Goal: Information Seeking & Learning: Learn about a topic

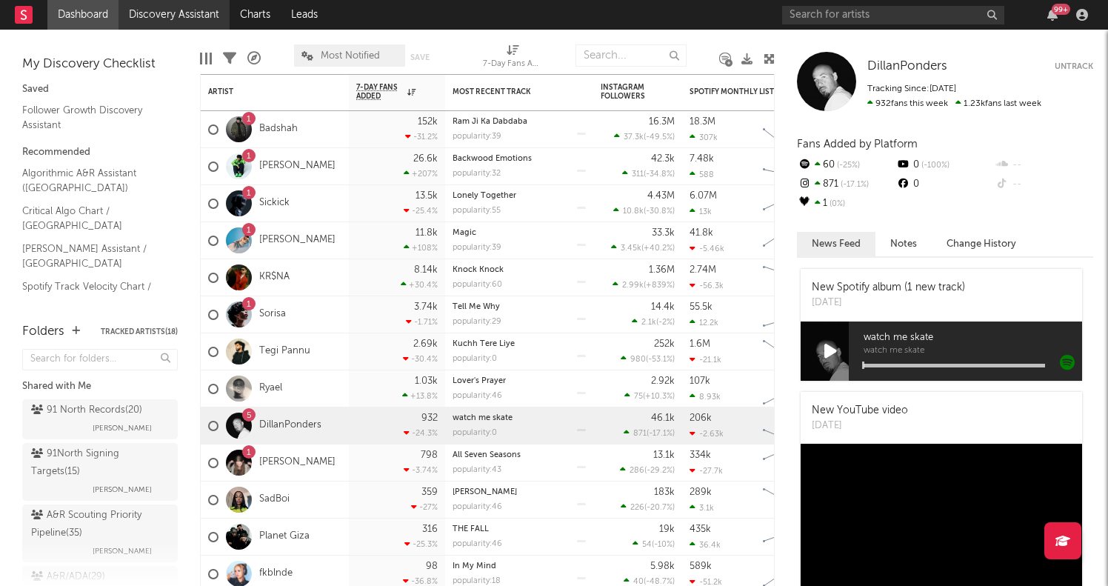
click at [164, 13] on link "Discovery Assistant" at bounding box center [173, 15] width 111 height 30
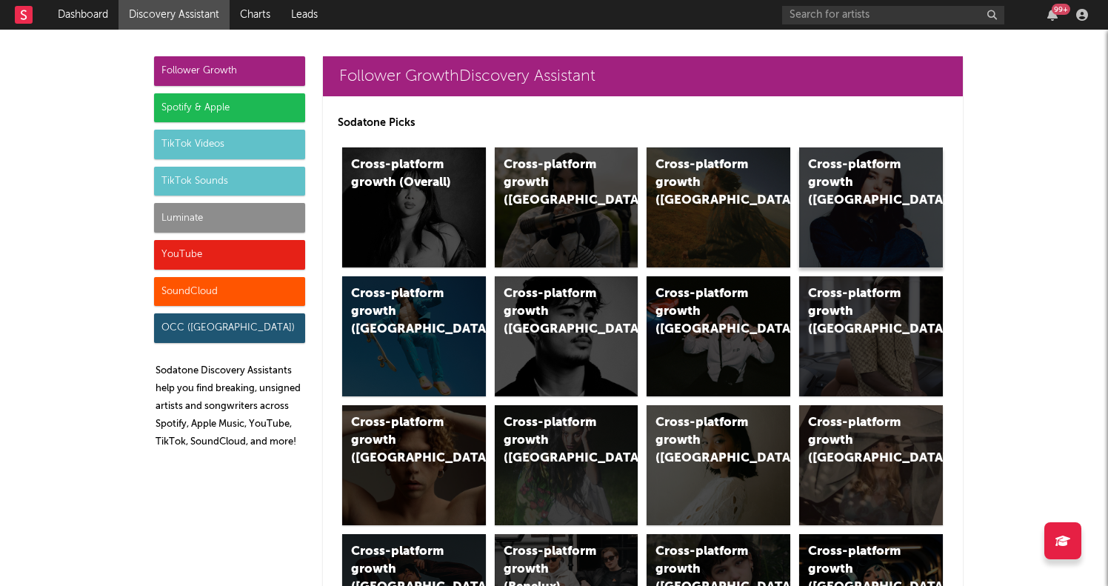
click at [858, 201] on div "Cross-platform growth ([GEOGRAPHIC_DATA])" at bounding box center [858, 182] width 101 height 53
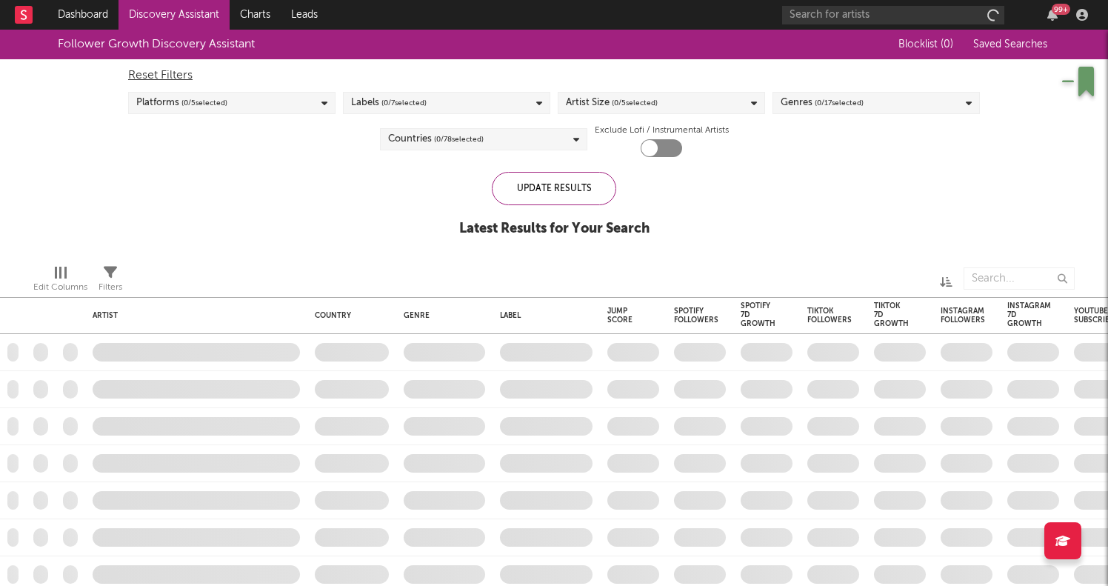
checkbox input "true"
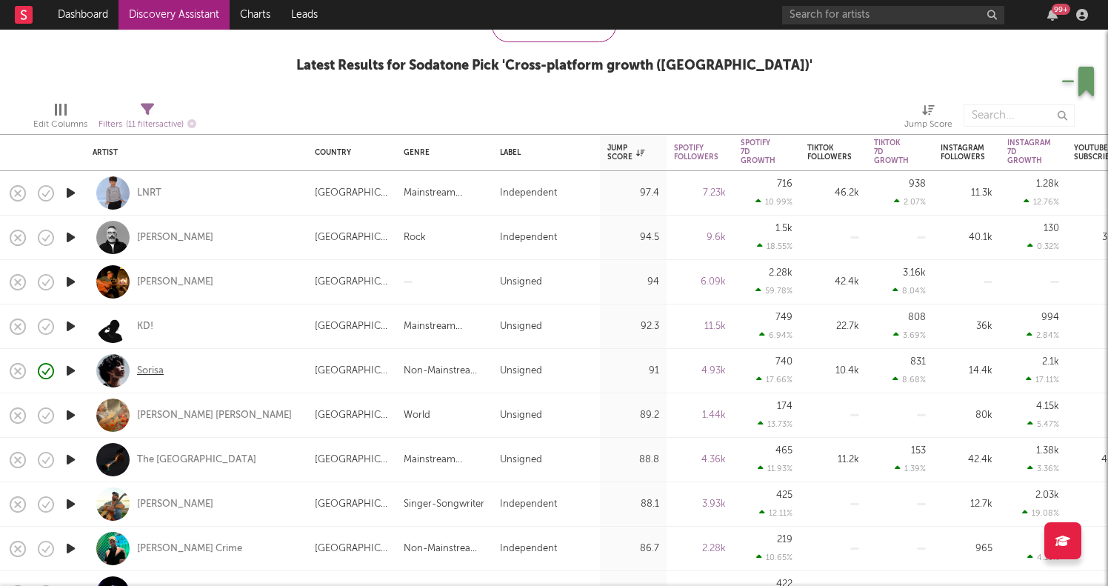
click at [144, 371] on div "Sorisa" at bounding box center [150, 370] width 27 height 13
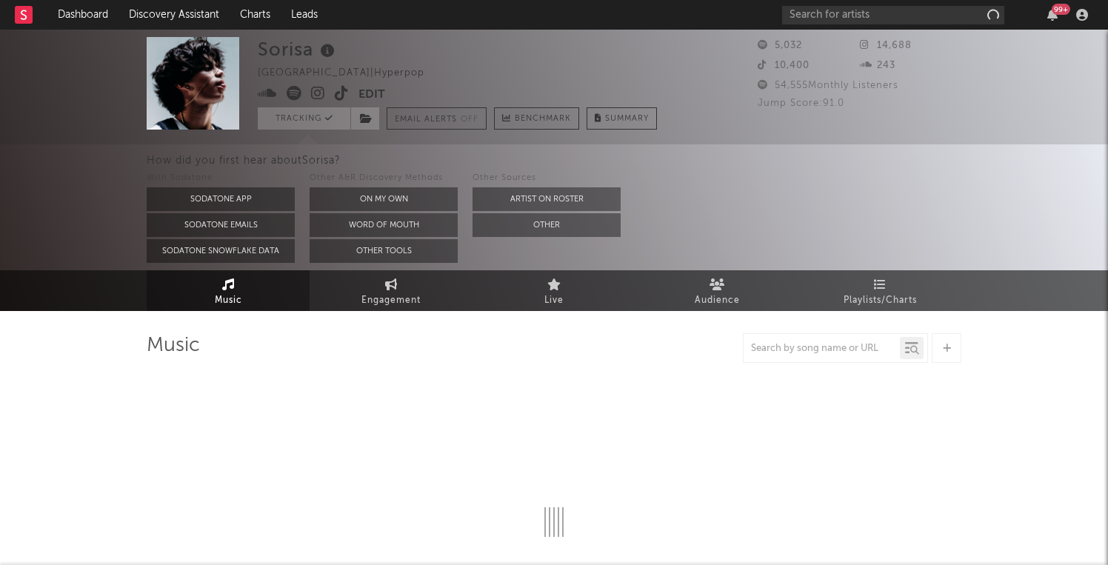
select select "1w"
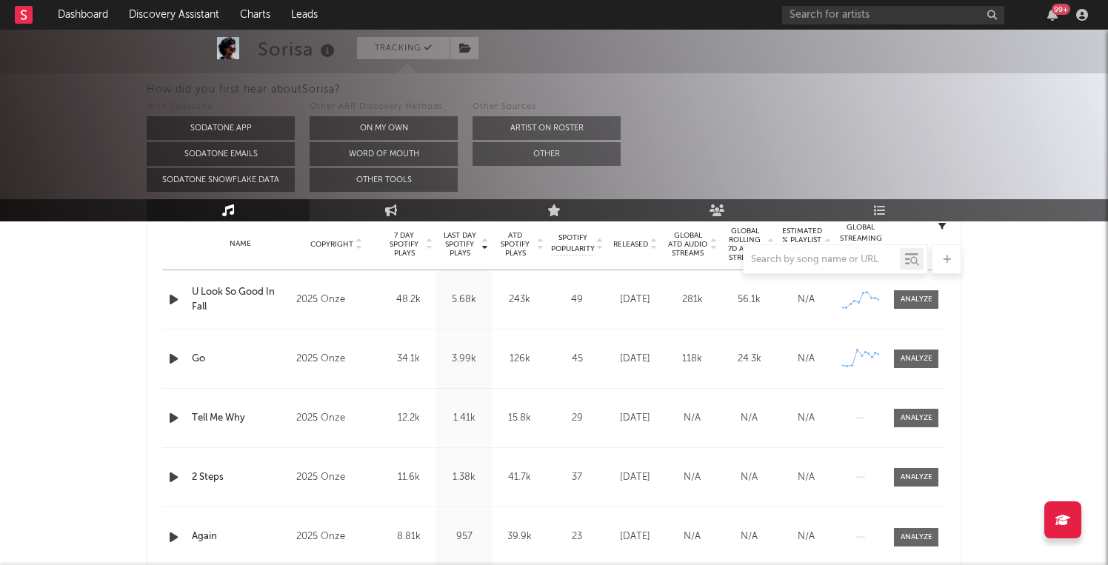
scroll to position [589, 0]
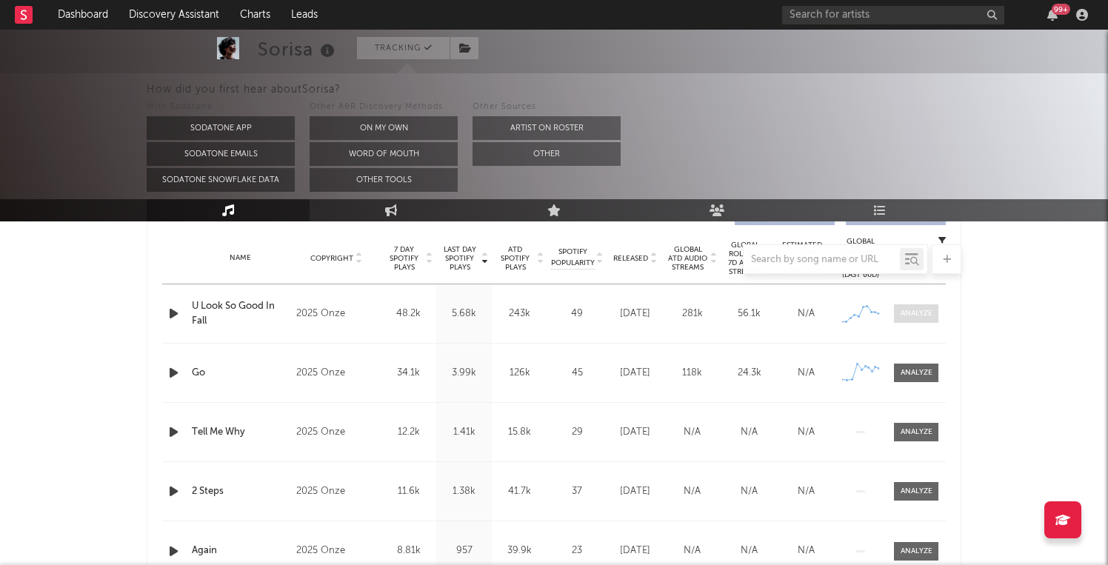
click at [908, 320] on span at bounding box center [916, 313] width 44 height 19
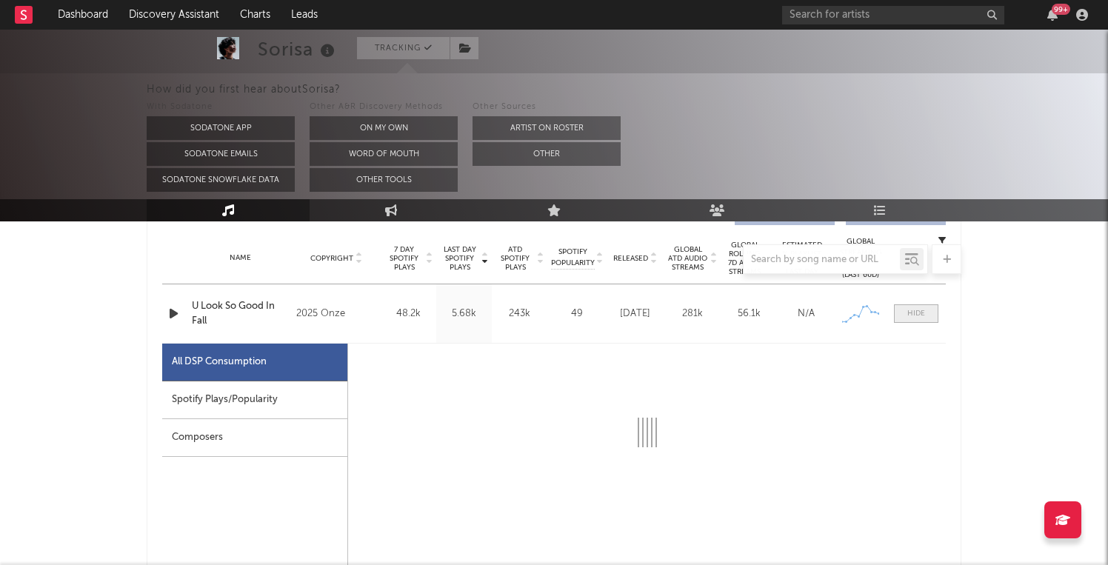
select select "1w"
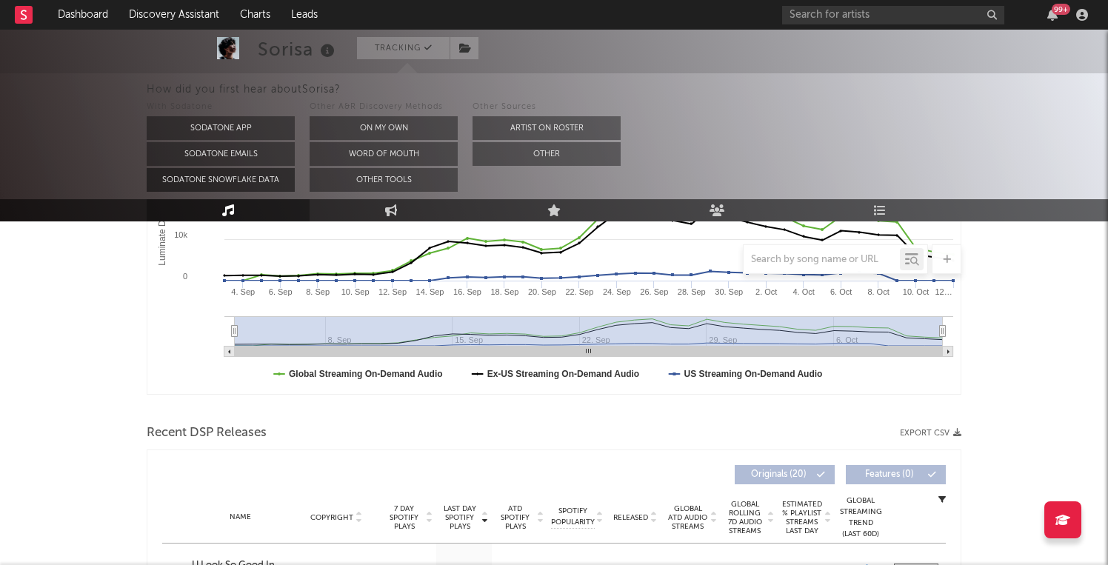
scroll to position [323, 0]
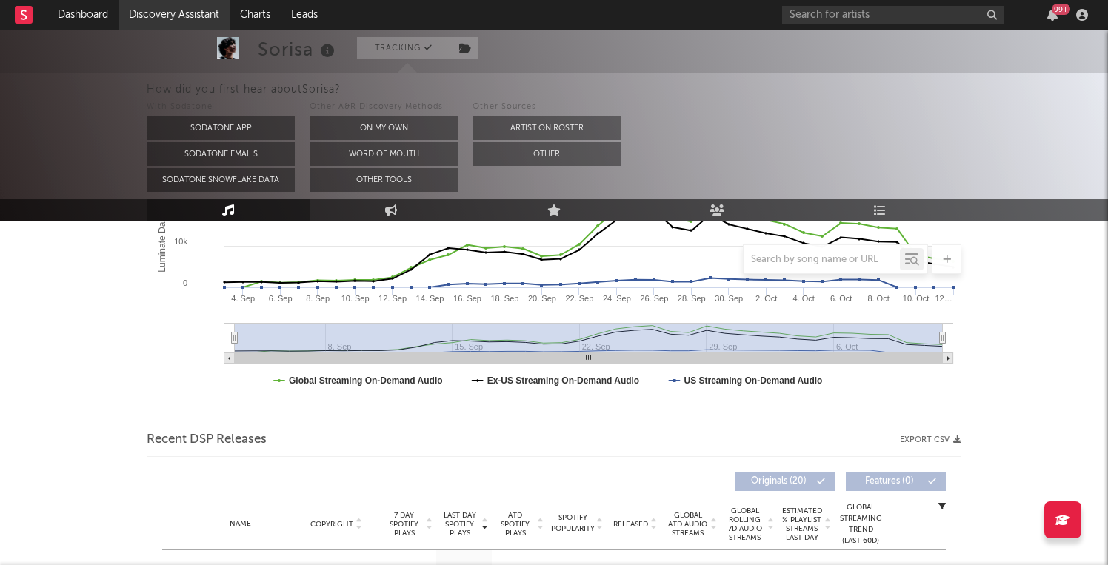
click at [190, 19] on link "Discovery Assistant" at bounding box center [173, 15] width 111 height 30
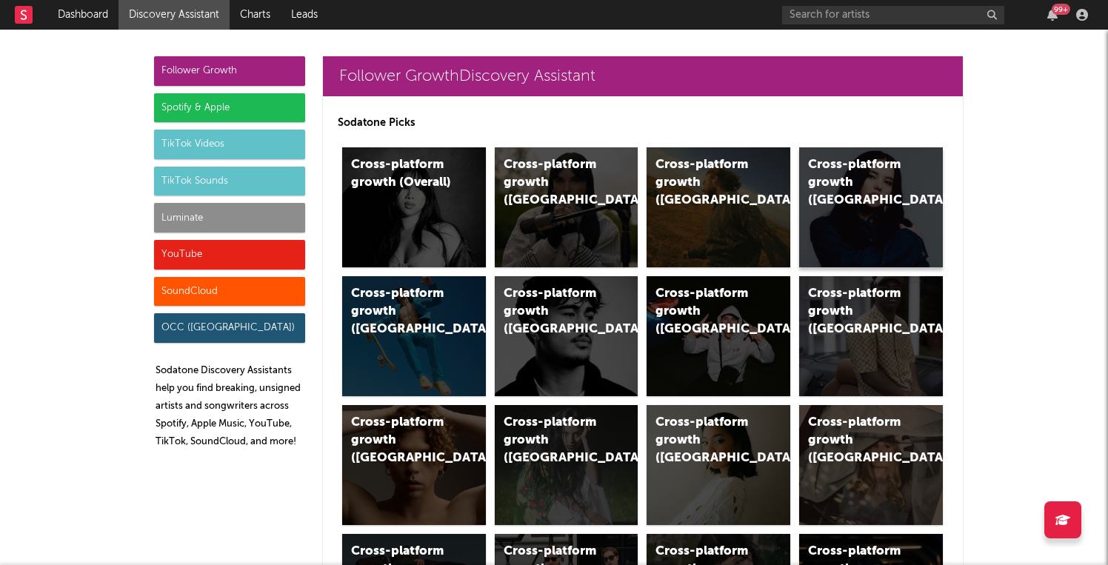
click at [869, 190] on div "Cross-platform growth ([GEOGRAPHIC_DATA])" at bounding box center [858, 182] width 101 height 53
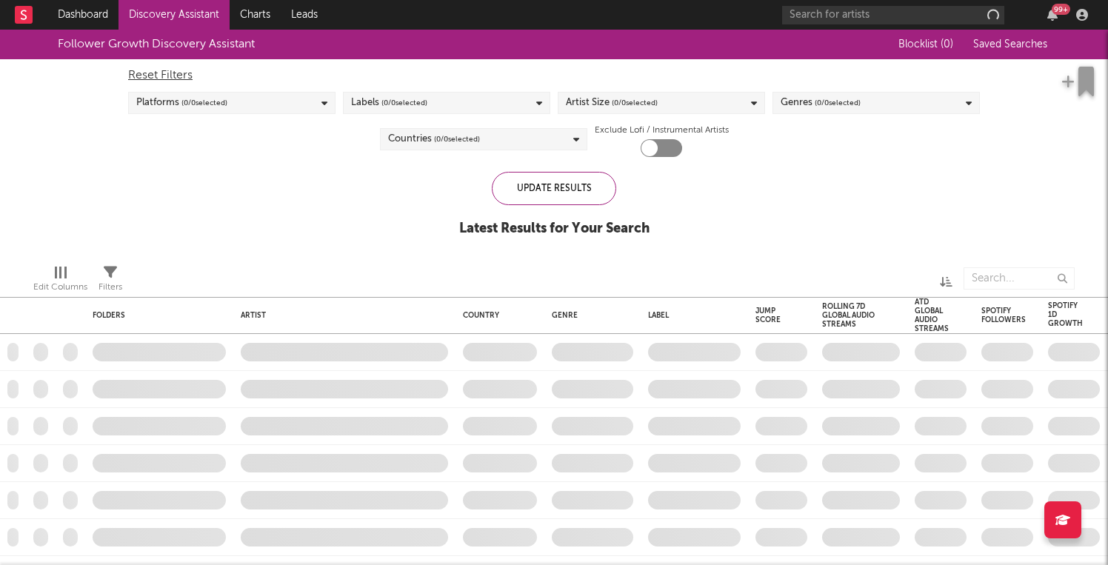
checkbox input "true"
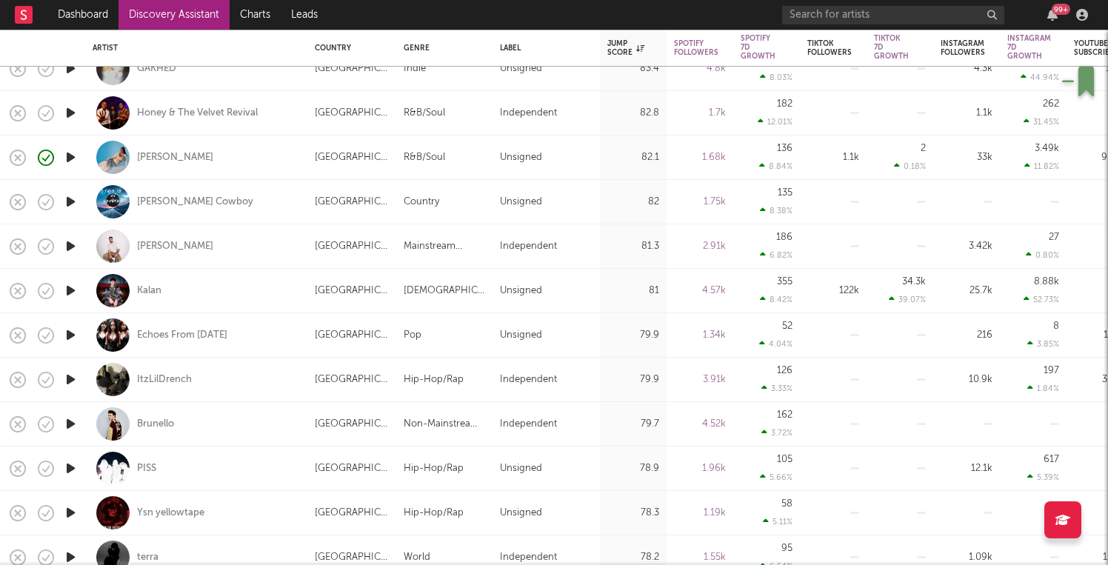
click at [74, 380] on icon "button" at bounding box center [71, 379] width 16 height 19
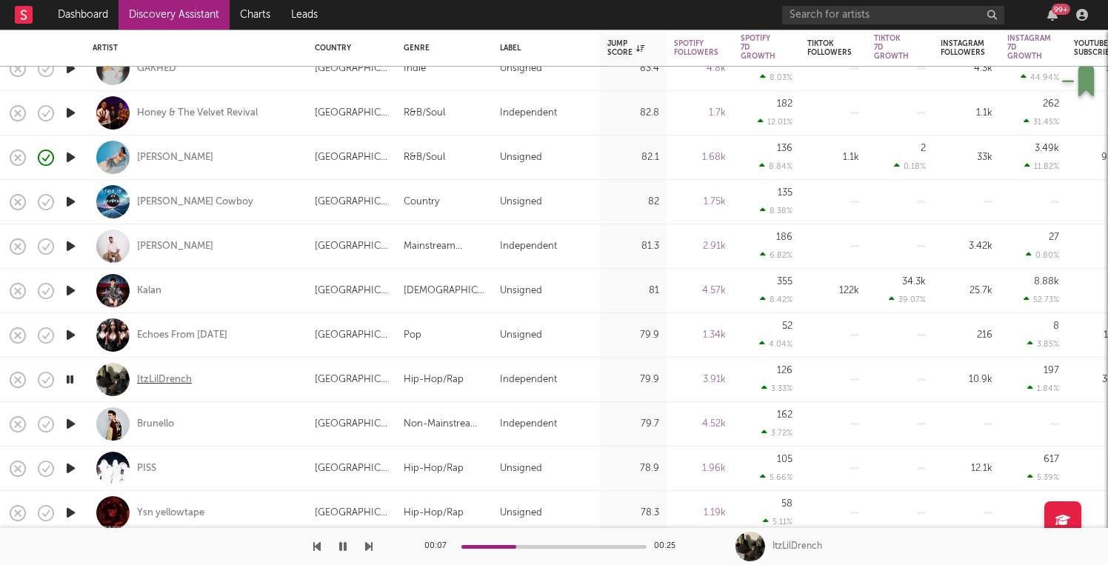
click at [180, 373] on div "ItzLilDrench" at bounding box center [164, 379] width 55 height 13
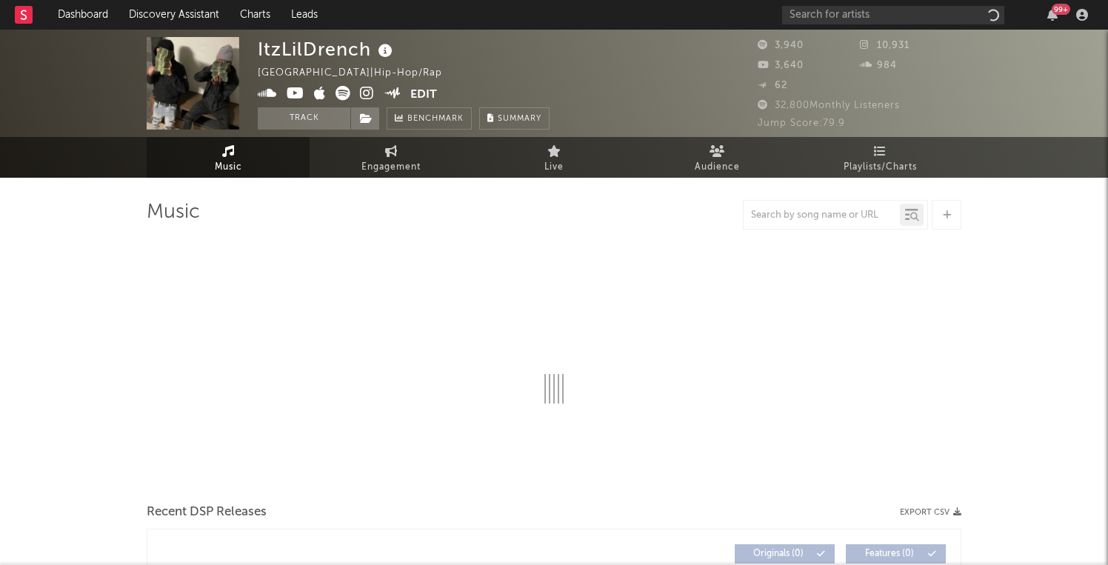
select select "1w"
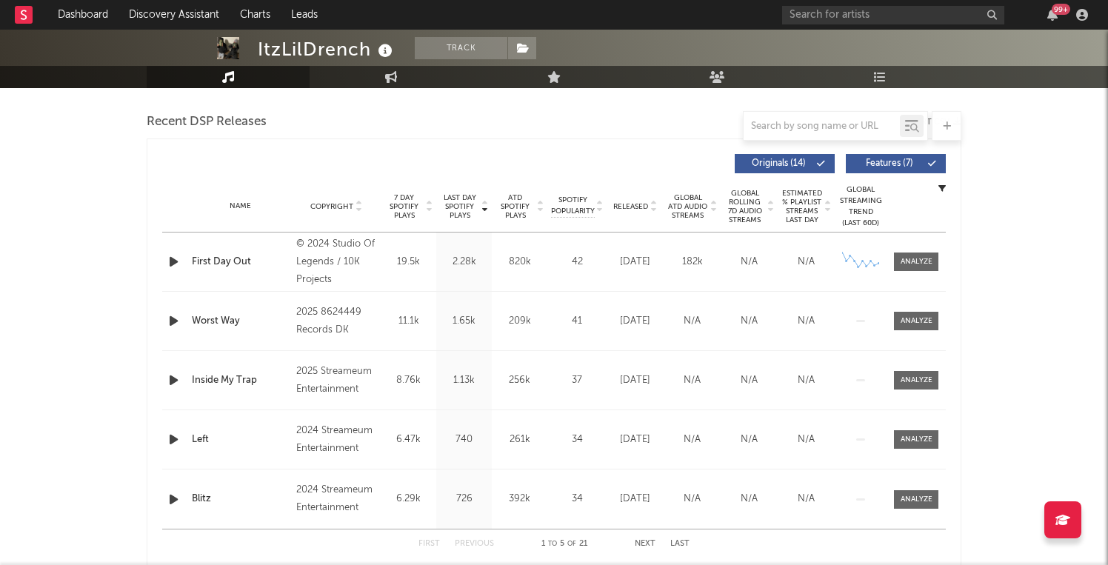
scroll to position [507, 0]
click at [162, 259] on div at bounding box center [175, 261] width 26 height 19
click at [170, 261] on icon "button" at bounding box center [174, 261] width 16 height 19
click at [170, 261] on icon "button" at bounding box center [173, 261] width 14 height 19
click at [173, 318] on icon "button" at bounding box center [174, 321] width 16 height 19
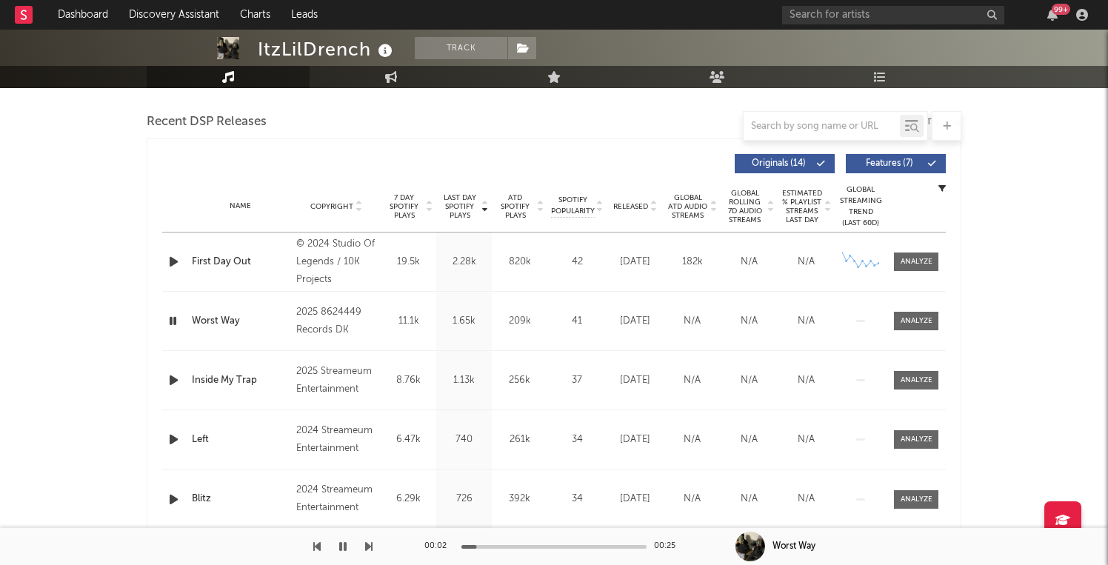
click at [500, 546] on div at bounding box center [553, 547] width 185 height 4
click at [521, 545] on div at bounding box center [553, 547] width 185 height 4
click at [555, 545] on div at bounding box center [553, 547] width 185 height 4
click at [171, 385] on icon "button" at bounding box center [174, 380] width 16 height 19
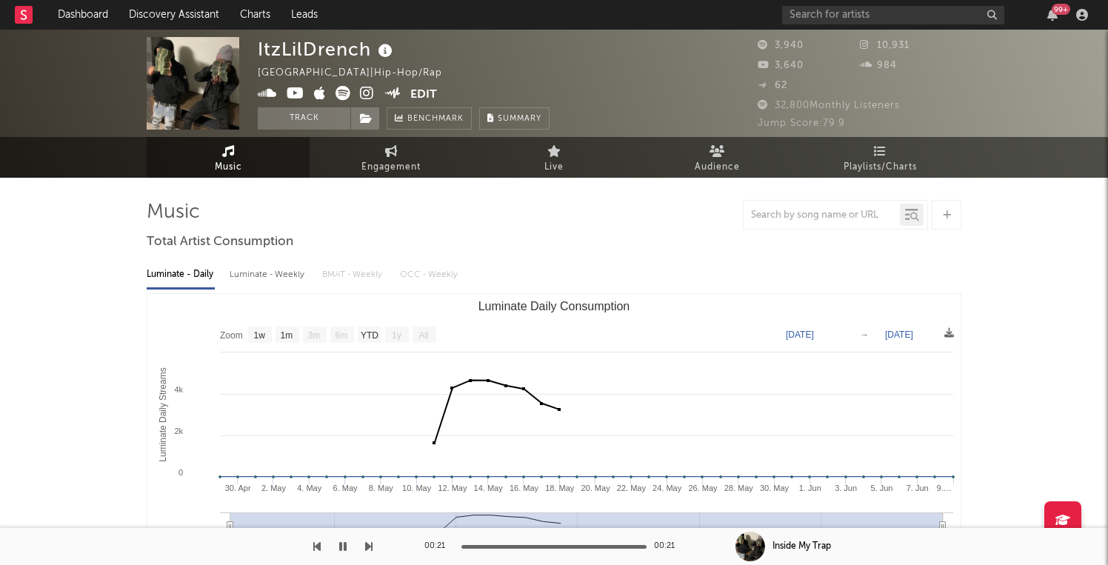
scroll to position [0, 0]
click at [182, 10] on link "Discovery Assistant" at bounding box center [173, 15] width 111 height 30
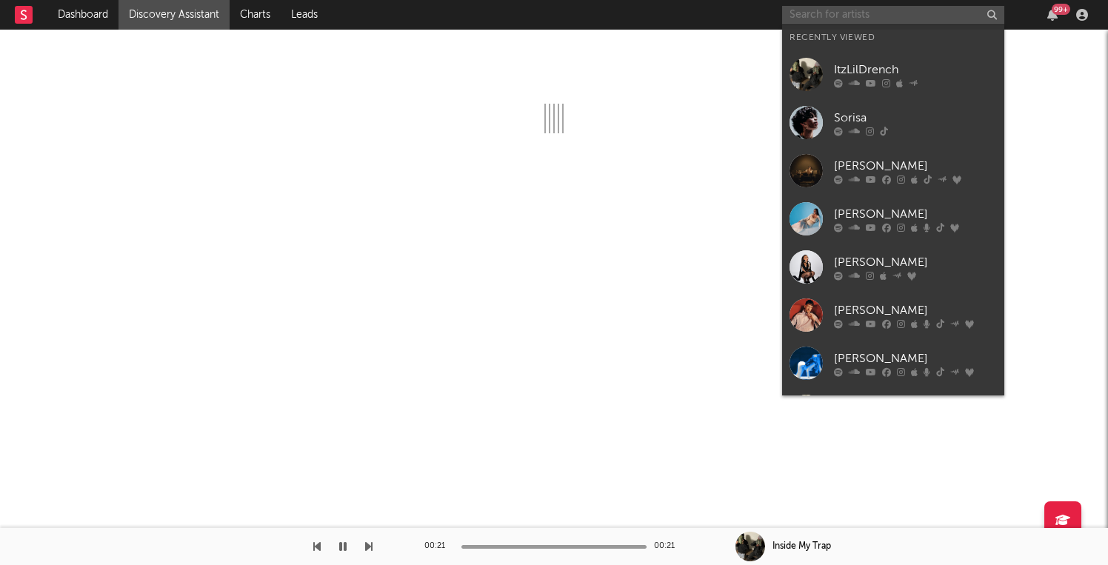
click at [882, 16] on input "text" at bounding box center [893, 15] width 222 height 19
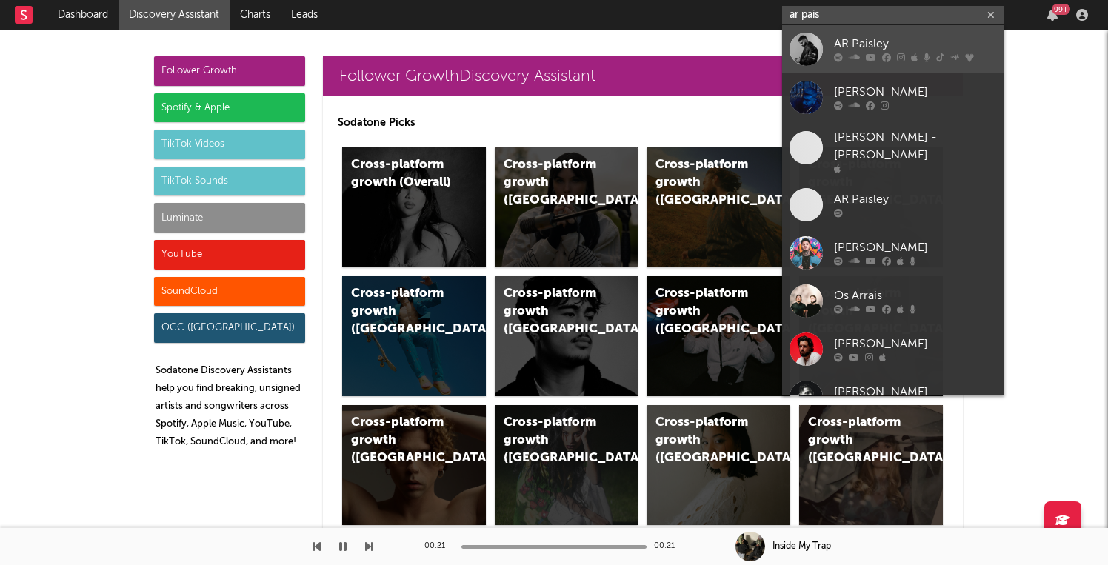
type input "ar pais"
click at [892, 66] on link "AR Paisley" at bounding box center [893, 49] width 222 height 48
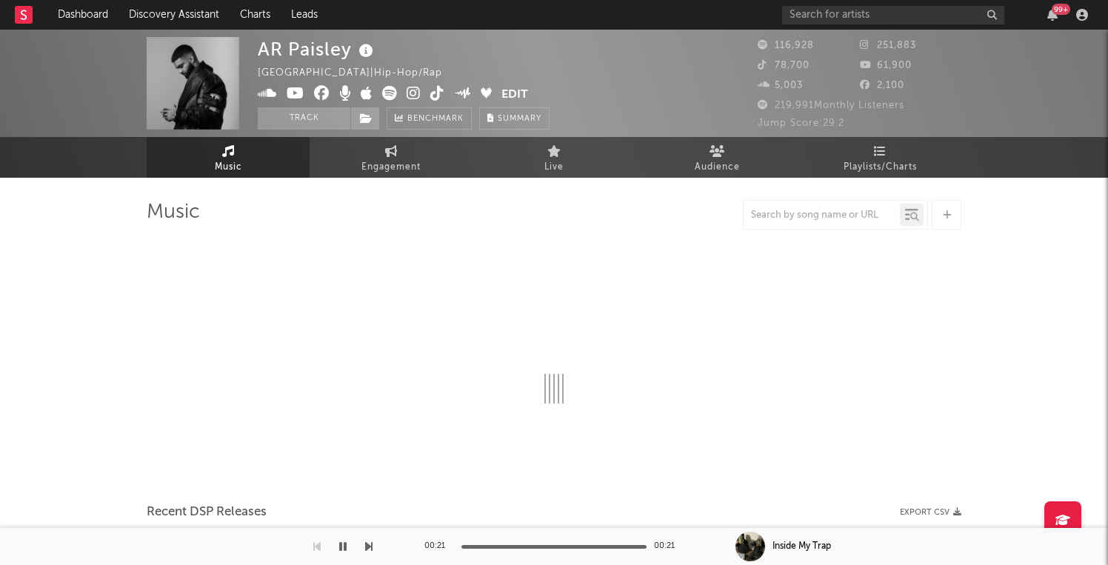
select select "6m"
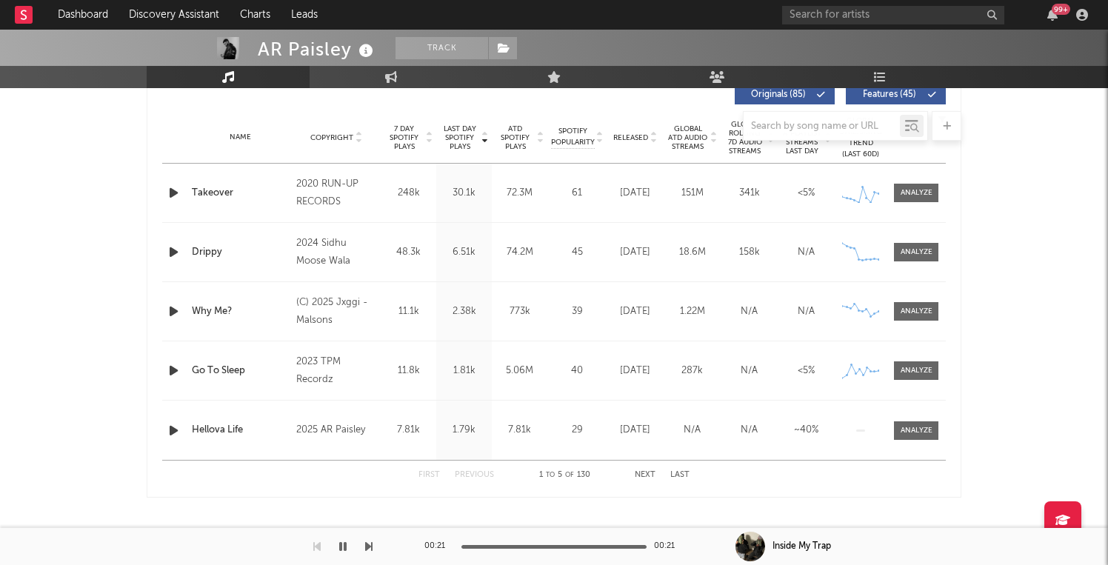
scroll to position [590, 0]
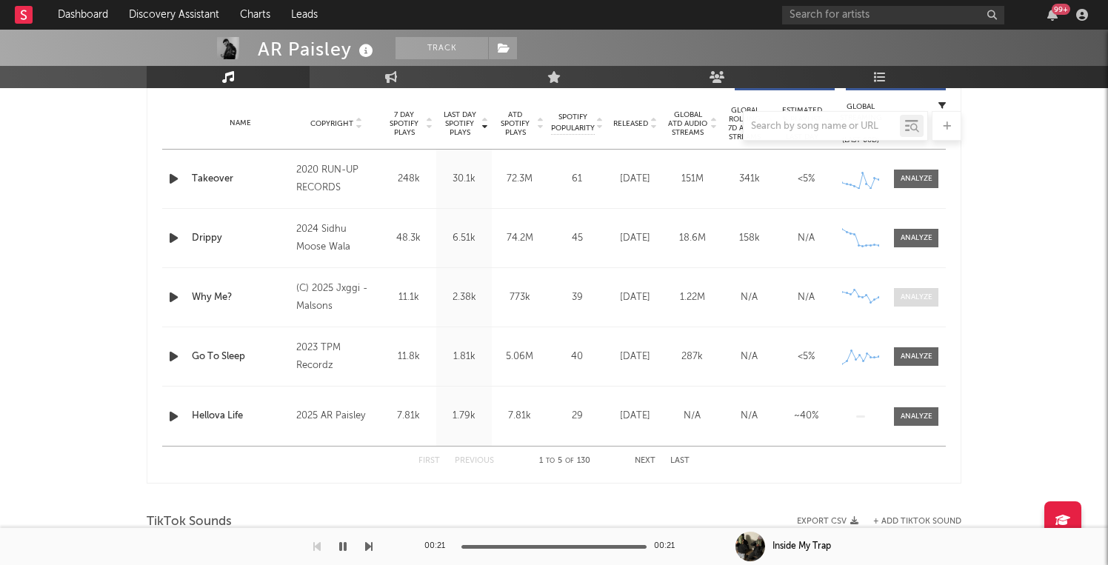
click at [923, 291] on span at bounding box center [916, 297] width 44 height 19
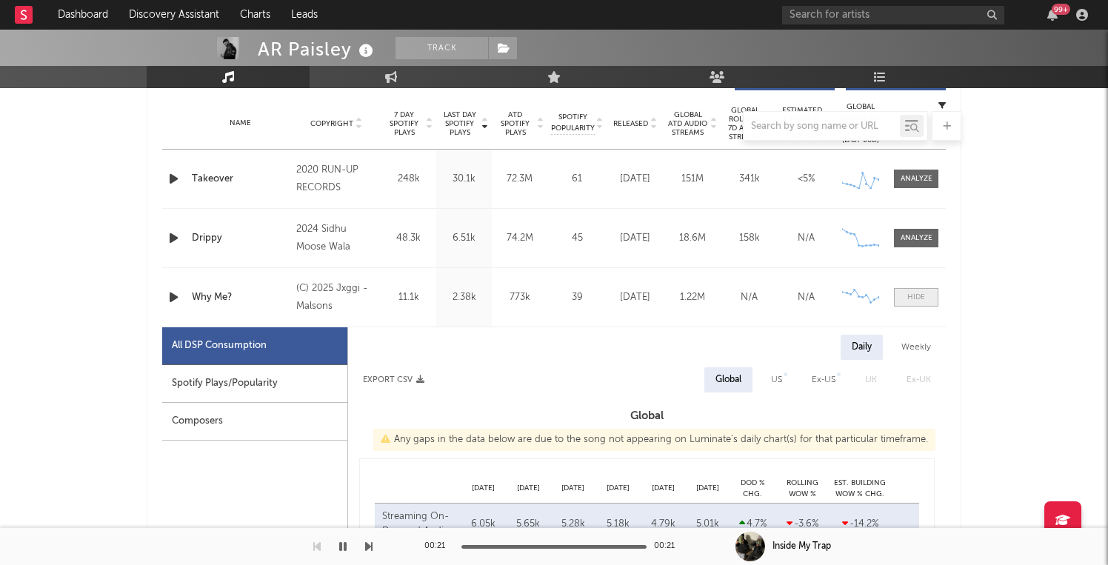
select select "6m"
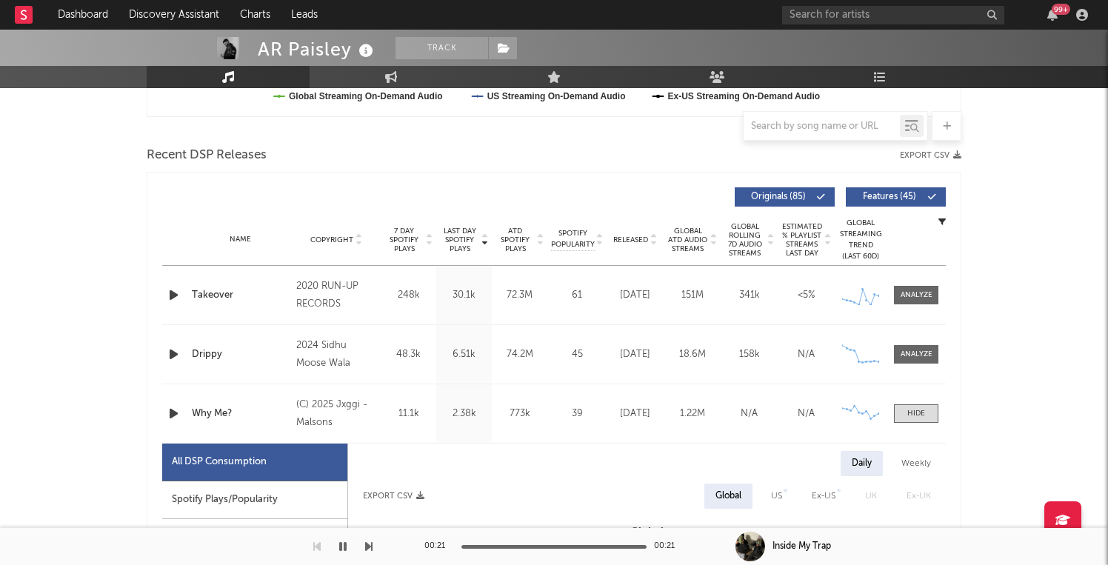
scroll to position [474, 0]
click at [822, 132] on input "text" at bounding box center [821, 127] width 156 height 12
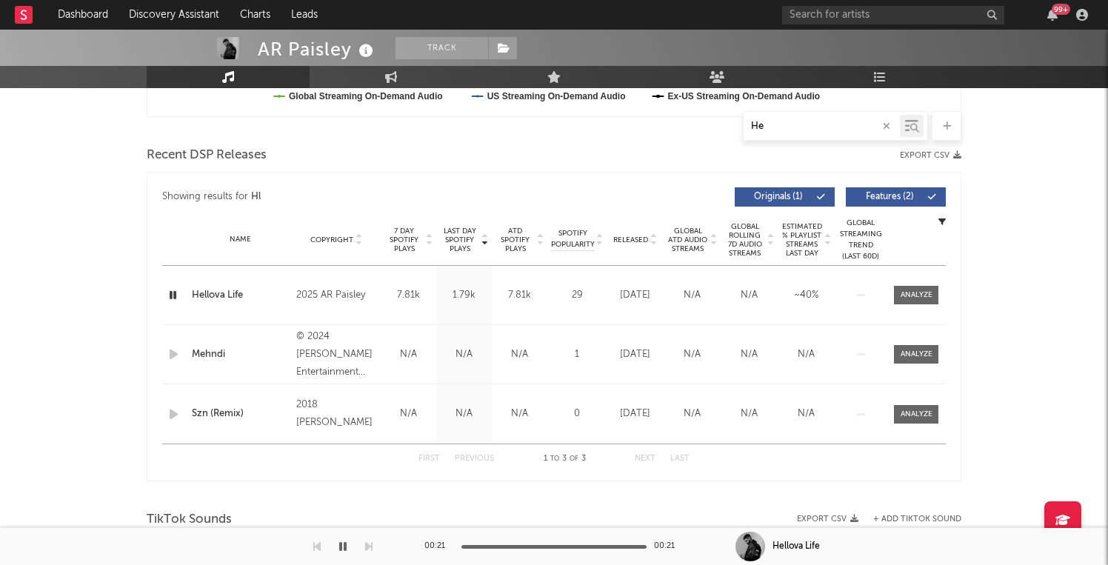
type input "Hel"
select select "6m"
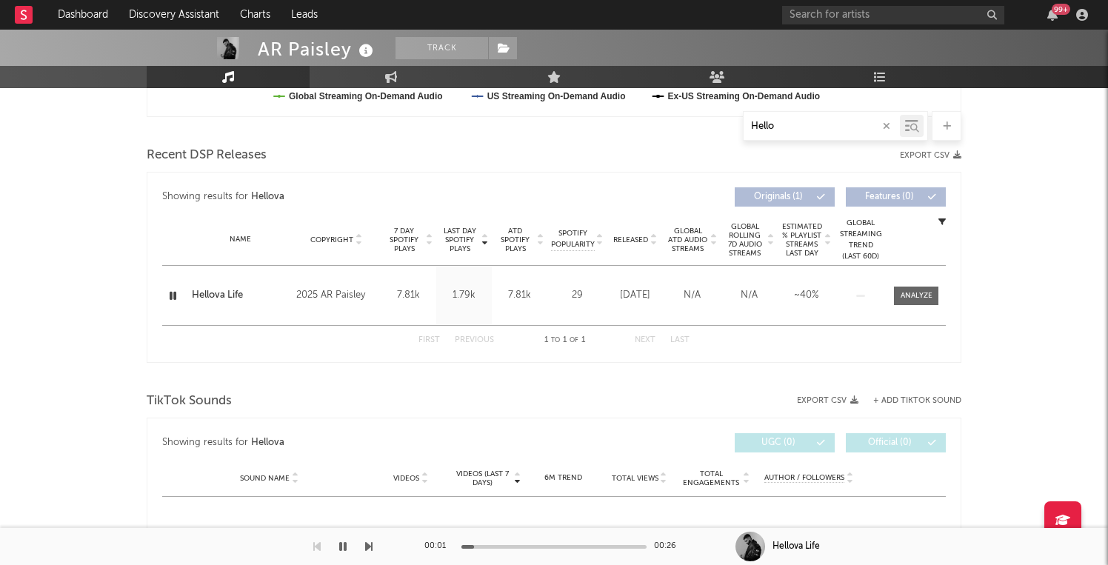
type input "Hello"
drag, startPoint x: 822, startPoint y: 132, endPoint x: 909, endPoint y: 291, distance: 181.6
click at [909, 291] on div at bounding box center [916, 295] width 32 height 11
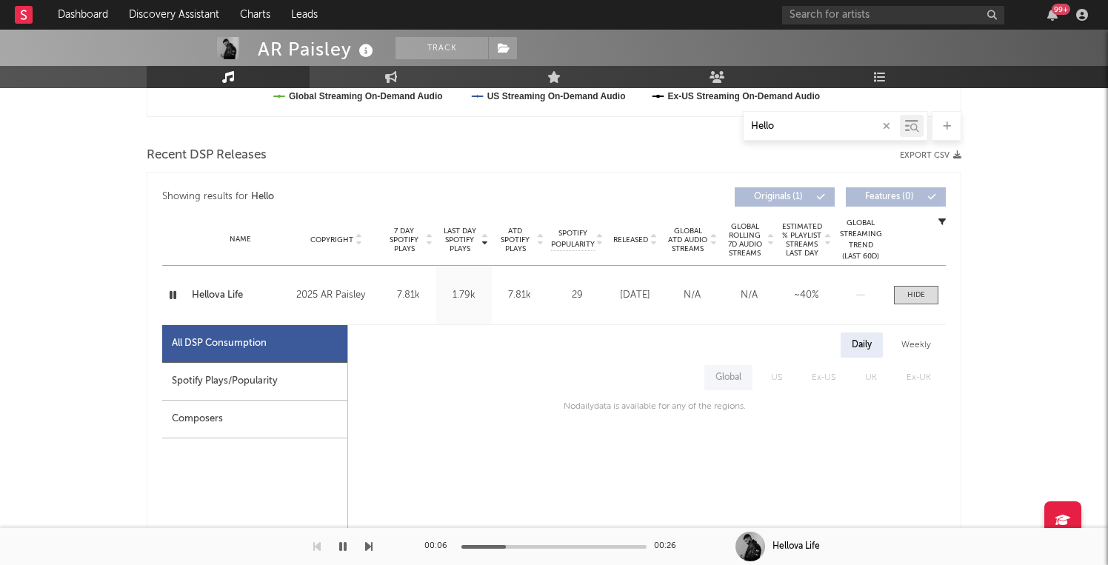
click at [341, 549] on icon "button" at bounding box center [342, 547] width 7 height 12
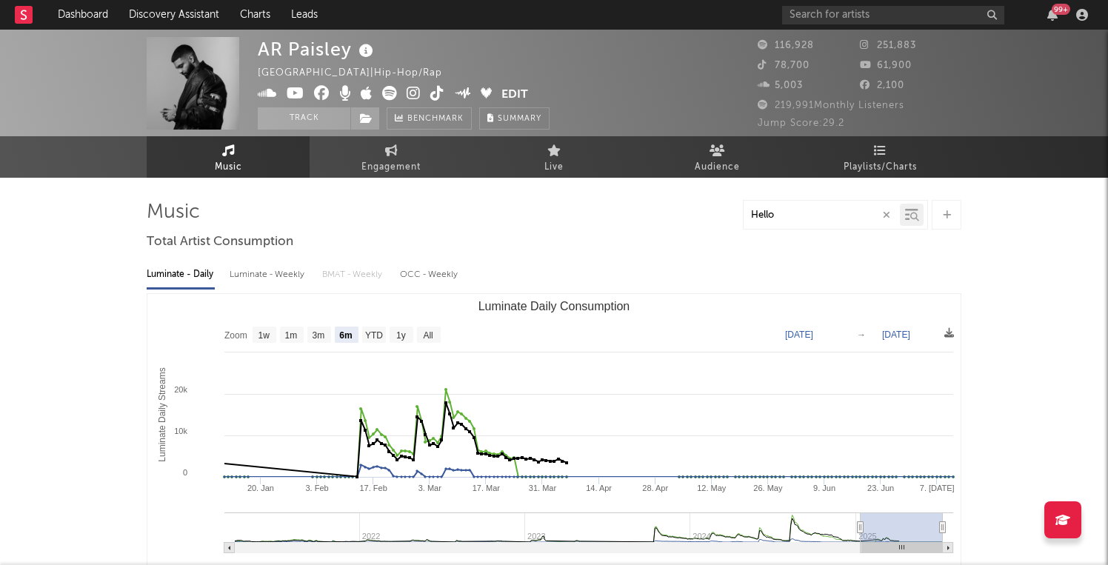
scroll to position [0, 0]
